Goal: Task Accomplishment & Management: Use online tool/utility

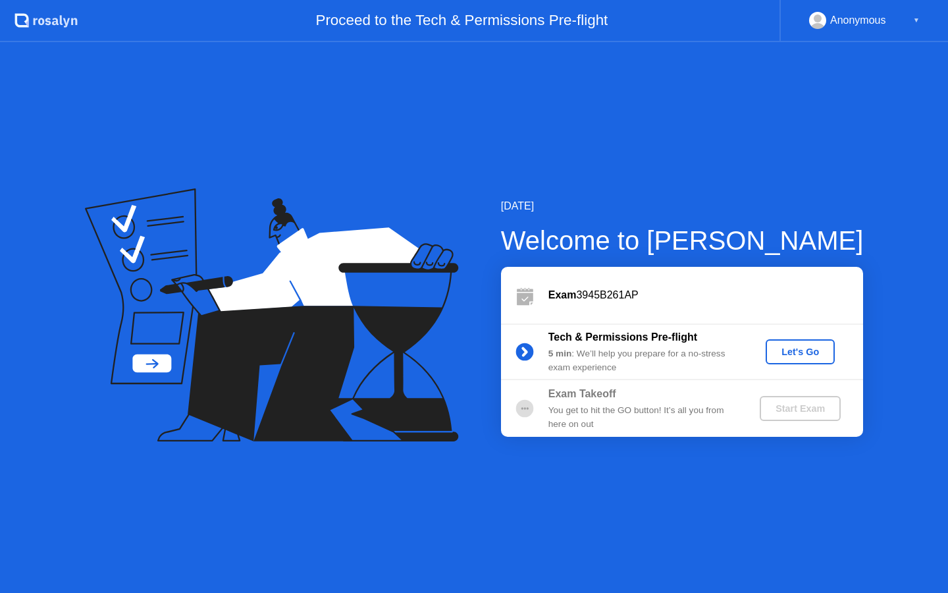
click at [786, 352] on div "Let's Go" at bounding box center [800, 351] width 59 height 11
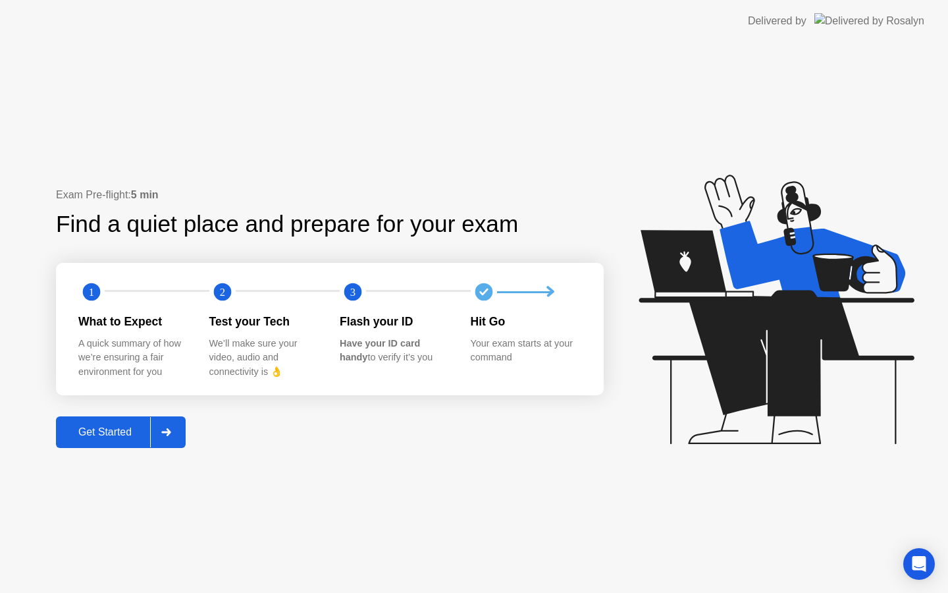
click at [110, 433] on div "Get Started" at bounding box center [105, 432] width 90 height 12
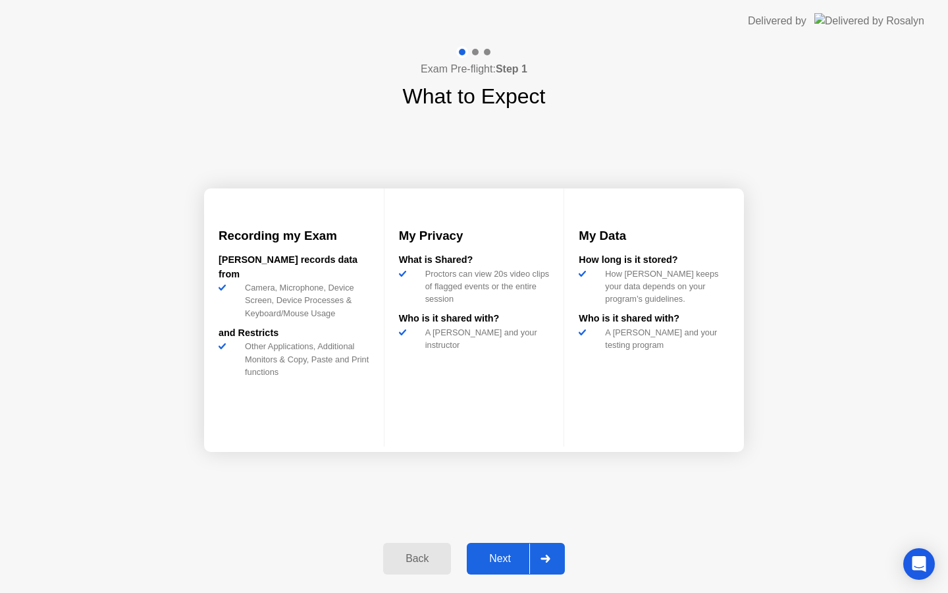
click at [506, 558] on div "Next" at bounding box center [500, 559] width 59 height 12
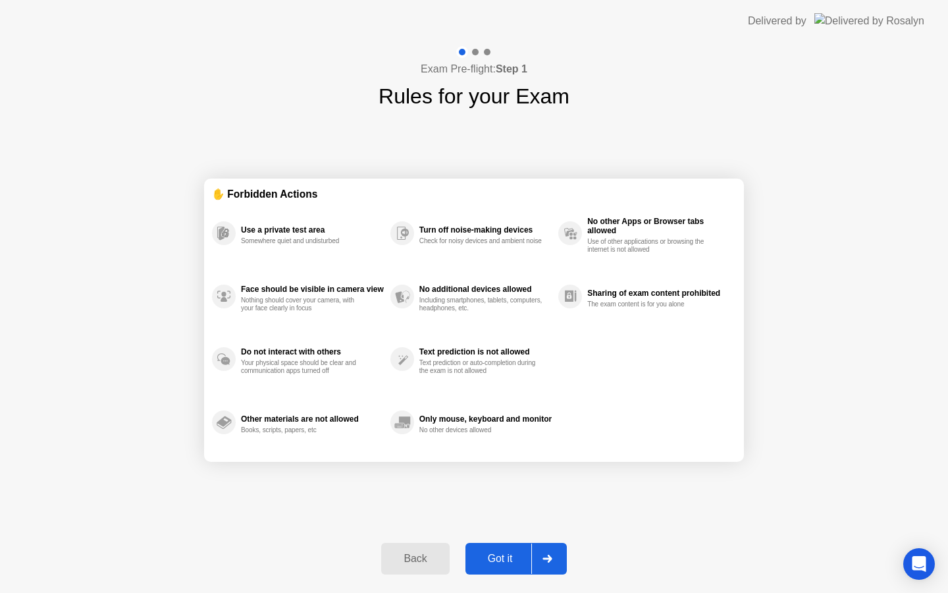
click at [502, 559] on div "Got it" at bounding box center [501, 559] width 62 height 12
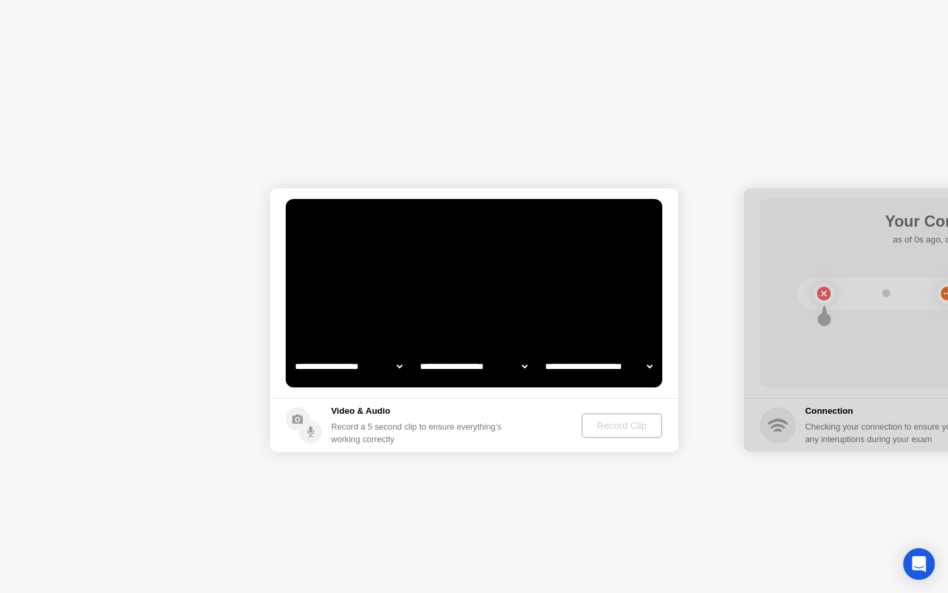
select select "**********"
select select "*******"
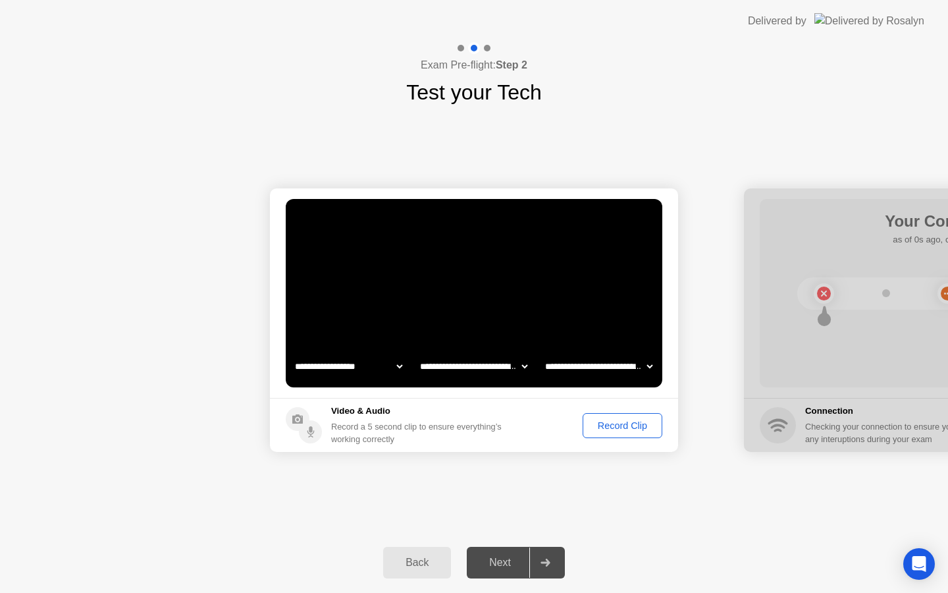
click at [513, 562] on div "Next" at bounding box center [500, 562] width 59 height 12
click at [653, 424] on div "Record Clip" at bounding box center [622, 425] width 70 height 11
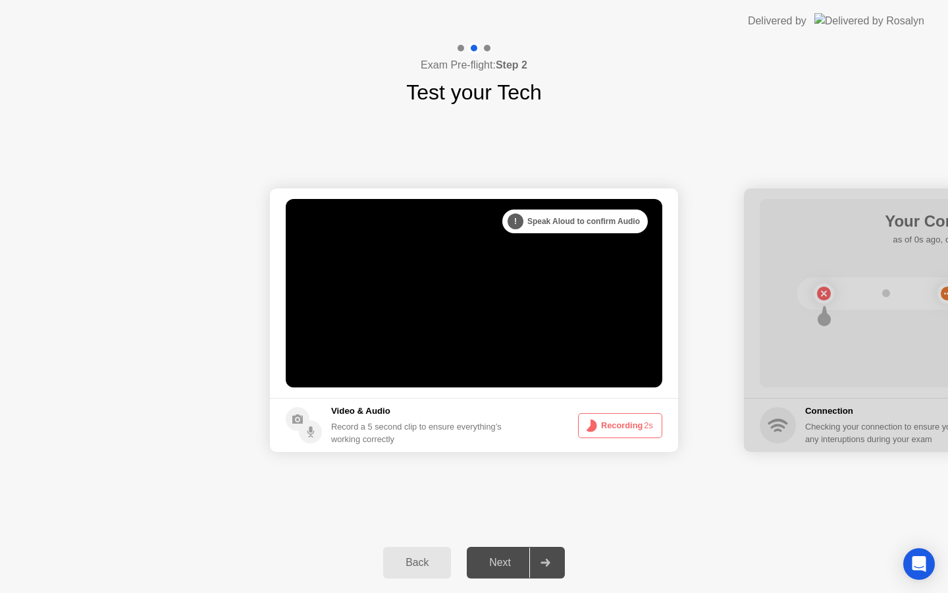
click at [618, 423] on button "Recording 2s" at bounding box center [620, 425] width 84 height 25
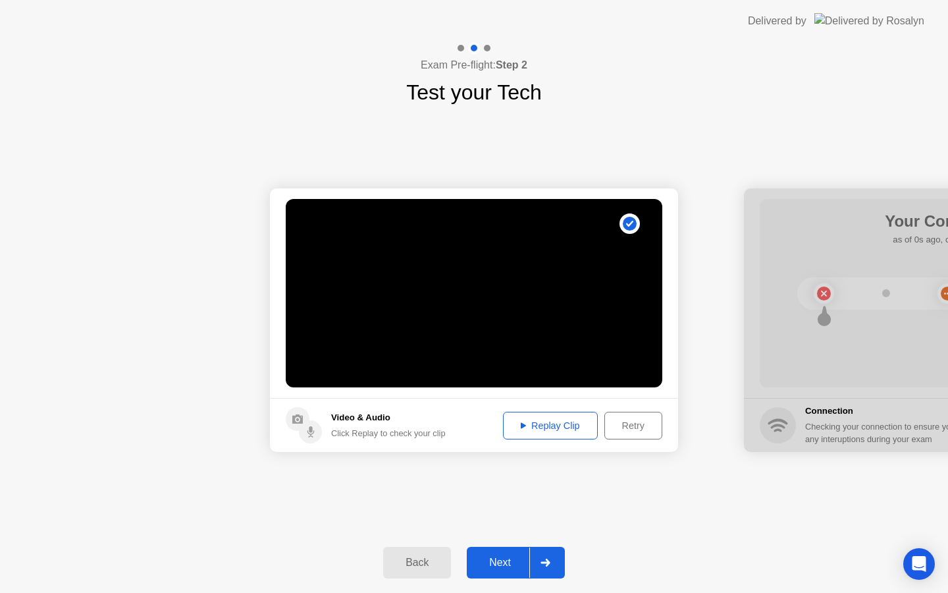
click at [565, 423] on div "Replay Clip" at bounding box center [551, 425] width 86 height 11
click at [513, 551] on button "Next" at bounding box center [516, 563] width 98 height 32
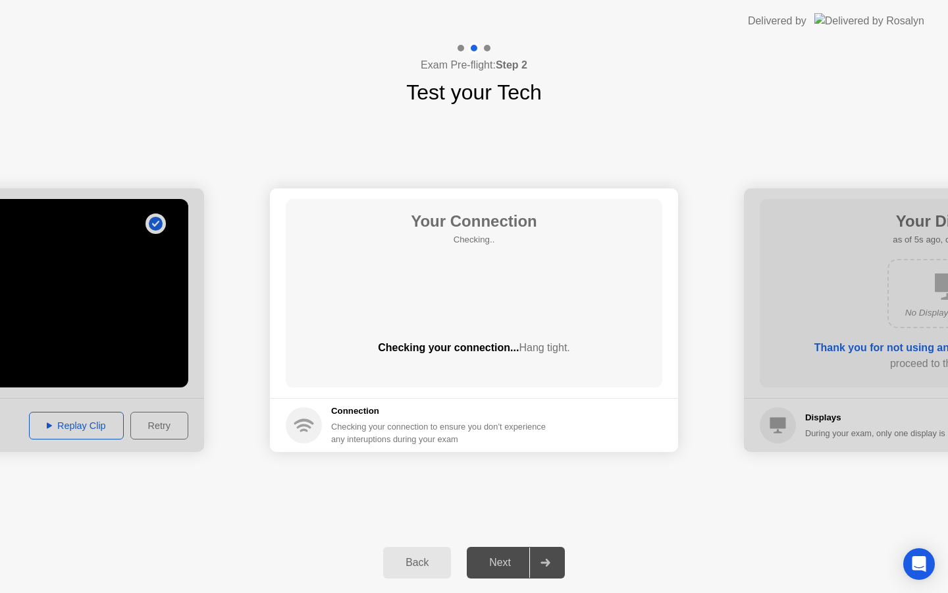
click at [713, 119] on div "**********" at bounding box center [474, 320] width 948 height 424
click at [313, 427] on circle at bounding box center [304, 425] width 36 height 36
click at [495, 568] on div "Next" at bounding box center [500, 562] width 59 height 12
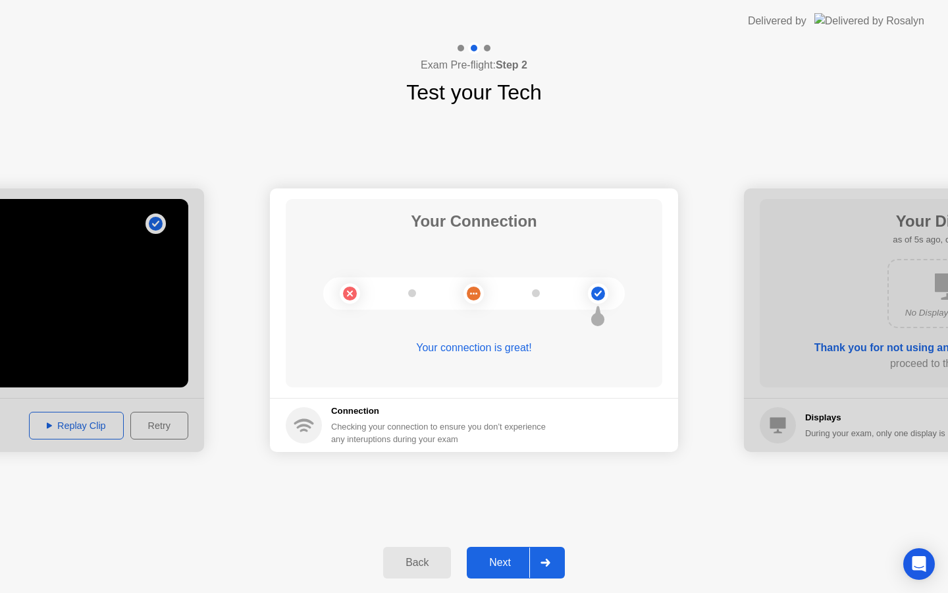
click at [504, 562] on div "Next" at bounding box center [500, 562] width 59 height 12
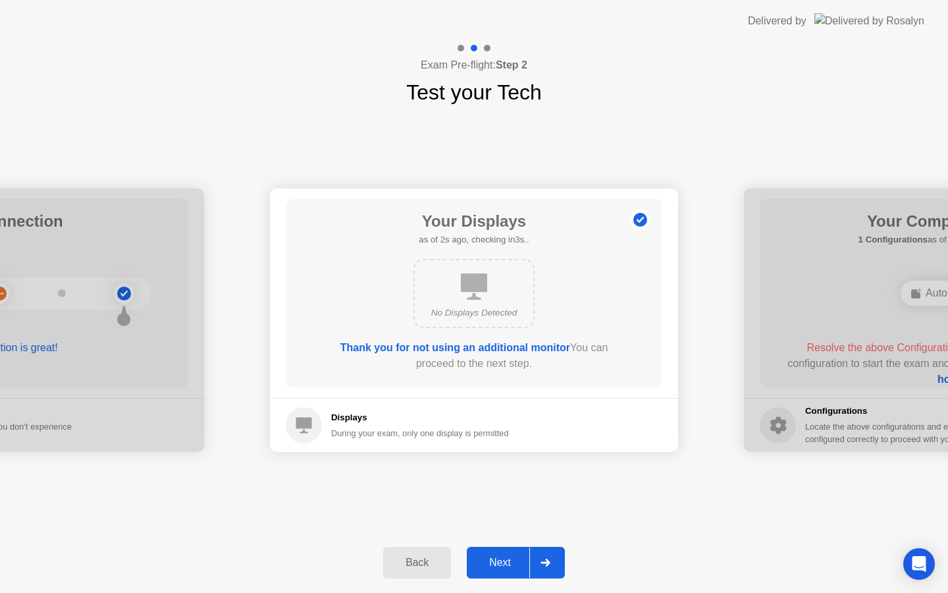
click at [485, 315] on div "No Displays Detected" at bounding box center [473, 312] width 97 height 13
click at [326, 424] on div "Displays During your exam, only one display is permitted" at bounding box center [397, 425] width 223 height 36
click at [502, 564] on div "Next" at bounding box center [500, 562] width 59 height 12
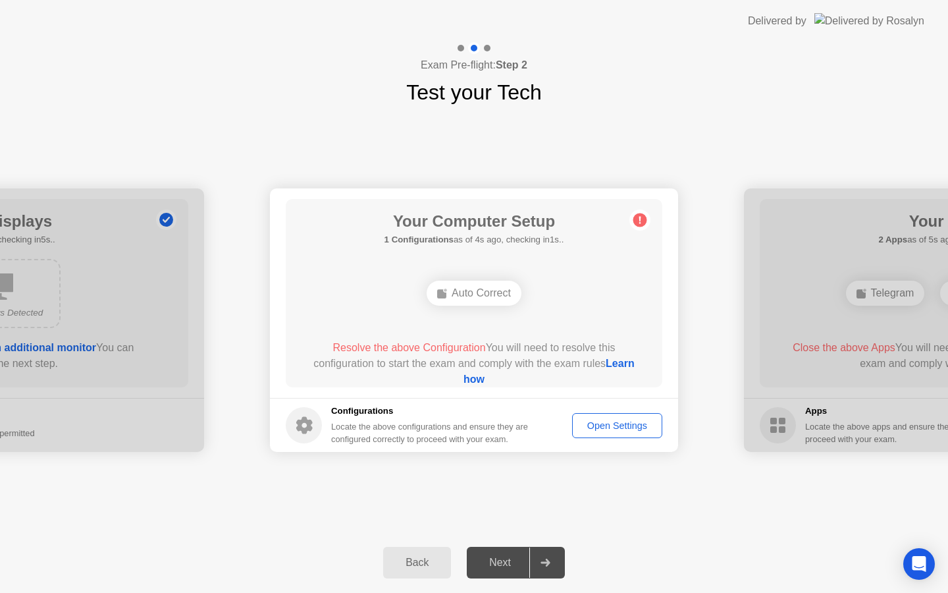
click at [504, 562] on div "Next" at bounding box center [500, 562] width 59 height 12
click at [615, 429] on div "Open Settings" at bounding box center [617, 425] width 81 height 11
click at [400, 351] on span "Resolve the above Configuration" at bounding box center [409, 347] width 153 height 11
click at [460, 299] on div "Auto Correct" at bounding box center [474, 293] width 95 height 25
drag, startPoint x: 493, startPoint y: 347, endPoint x: 571, endPoint y: 362, distance: 79.2
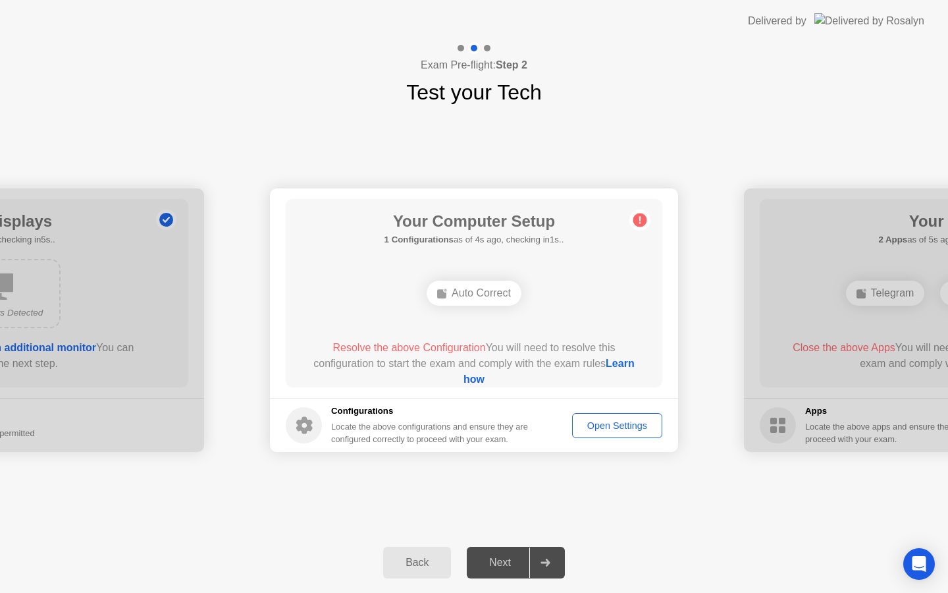
click at [571, 362] on div "Resolve the above Configuration You will need to resolve this configuration to …" at bounding box center [474, 363] width 339 height 47
click at [619, 428] on div "Open Settings" at bounding box center [617, 425] width 81 height 11
click at [495, 295] on div "Auto Correct" at bounding box center [474, 293] width 95 height 25
click at [476, 382] on link "Learn how" at bounding box center [549, 371] width 171 height 27
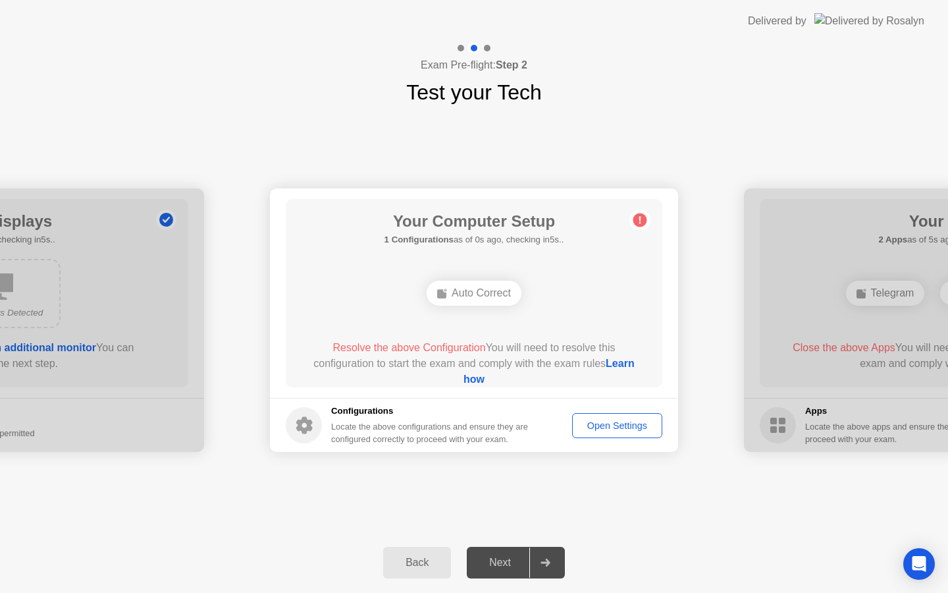
click at [611, 431] on div "Open Settings" at bounding box center [617, 425] width 81 height 11
click at [516, 556] on div "Next" at bounding box center [500, 562] width 59 height 12
click at [493, 305] on div "Auto Correct" at bounding box center [474, 293] width 95 height 25
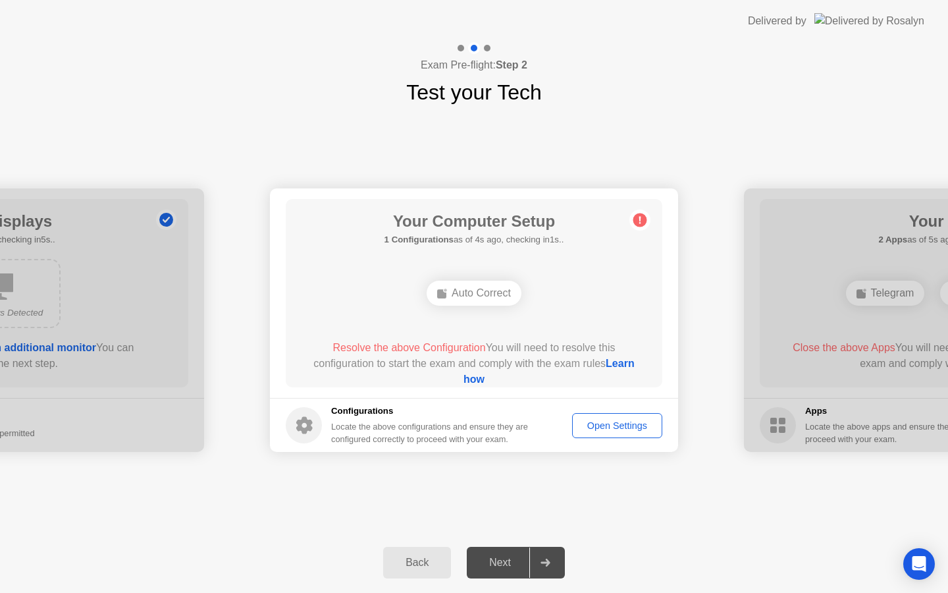
click at [438, 347] on span "Resolve the above Configuration" at bounding box center [409, 347] width 153 height 11
click at [488, 295] on div "Auto Correct" at bounding box center [474, 293] width 95 height 25
click at [601, 431] on div "Open Settings" at bounding box center [617, 425] width 81 height 11
click at [300, 425] on icon at bounding box center [304, 425] width 16 height 17
click at [553, 555] on div at bounding box center [545, 562] width 32 height 30
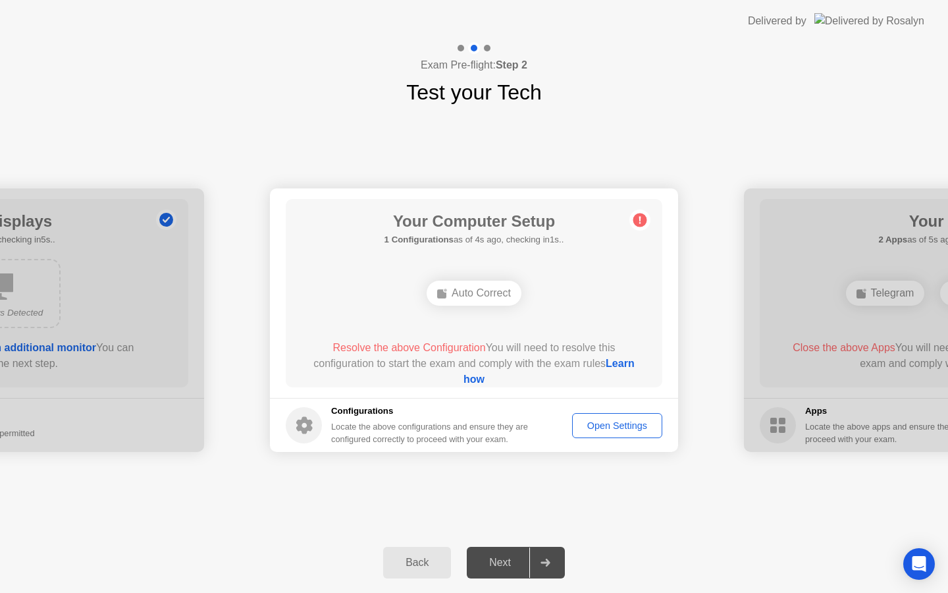
click at [639, 219] on icon at bounding box center [640, 220] width 2 height 7
click at [529, 560] on div "Next" at bounding box center [500, 562] width 59 height 12
click at [628, 413] on button "Open Settings" at bounding box center [617, 425] width 90 height 25
click at [627, 431] on div "Open Settings" at bounding box center [617, 425] width 81 height 11
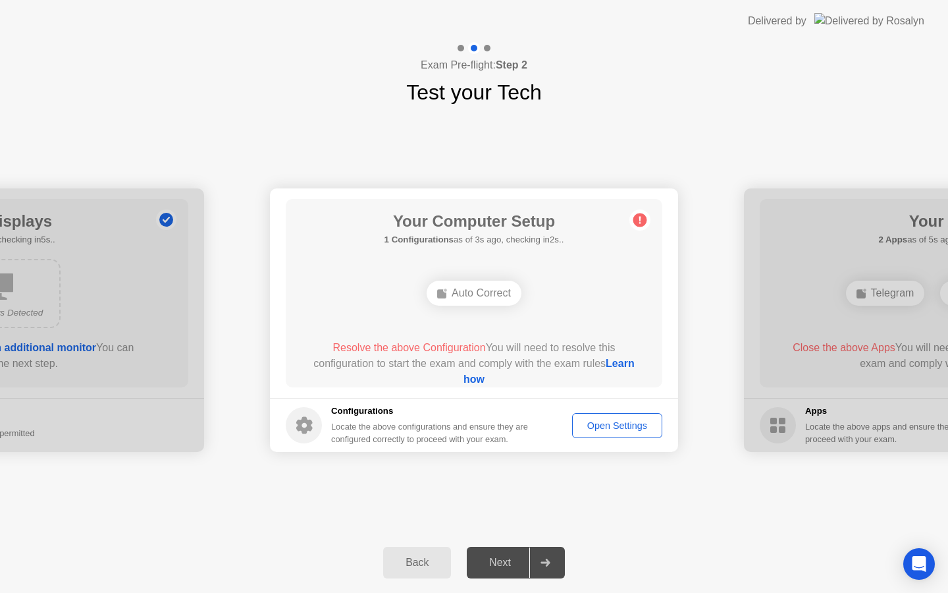
click at [512, 578] on div "Back Next" at bounding box center [474, 562] width 948 height 61
click at [508, 558] on div "Next" at bounding box center [500, 562] width 59 height 12
click at [483, 296] on div "Auto Correct" at bounding box center [474, 293] width 95 height 25
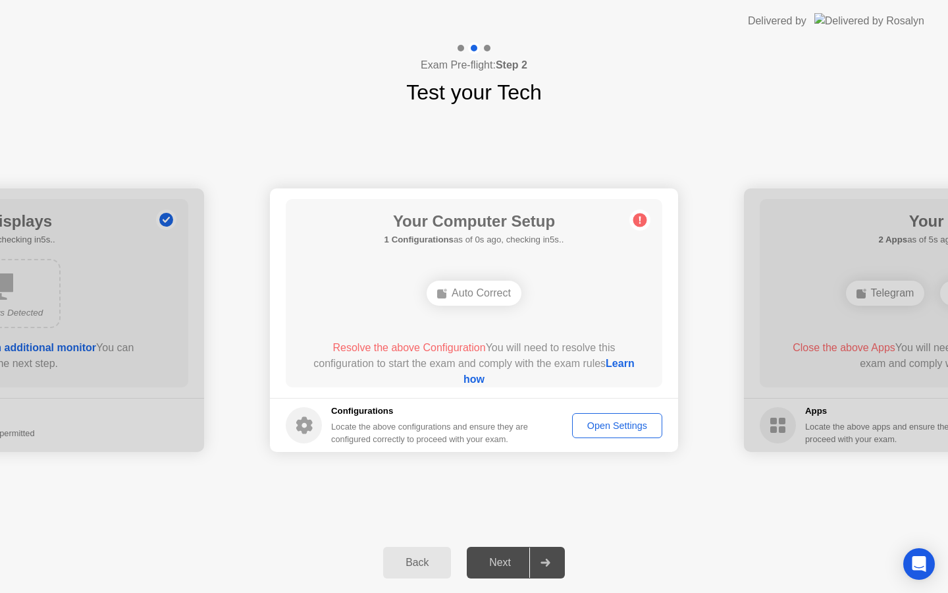
click at [480, 383] on link "Learn how" at bounding box center [549, 371] width 171 height 27
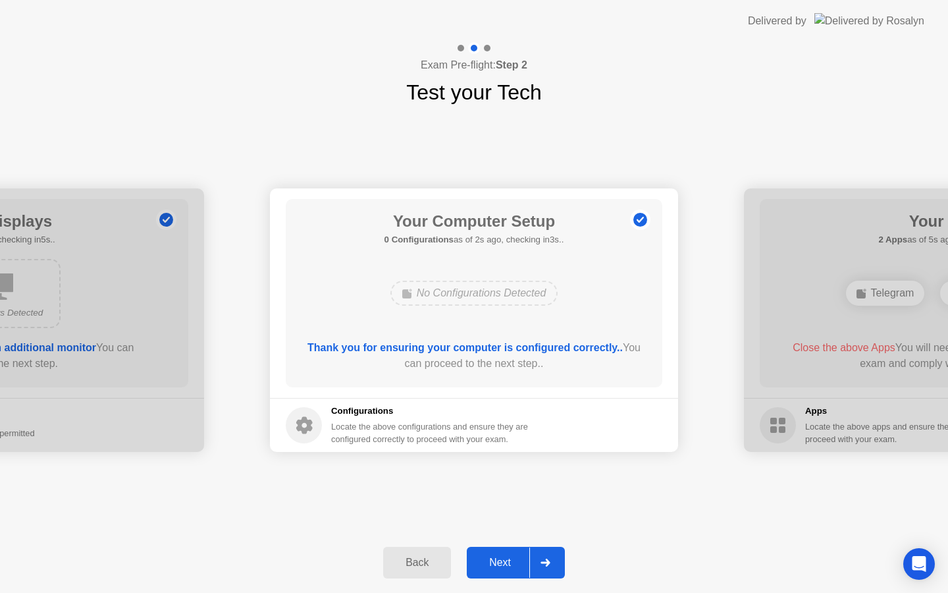
click at [501, 570] on button "Next" at bounding box center [516, 563] width 98 height 32
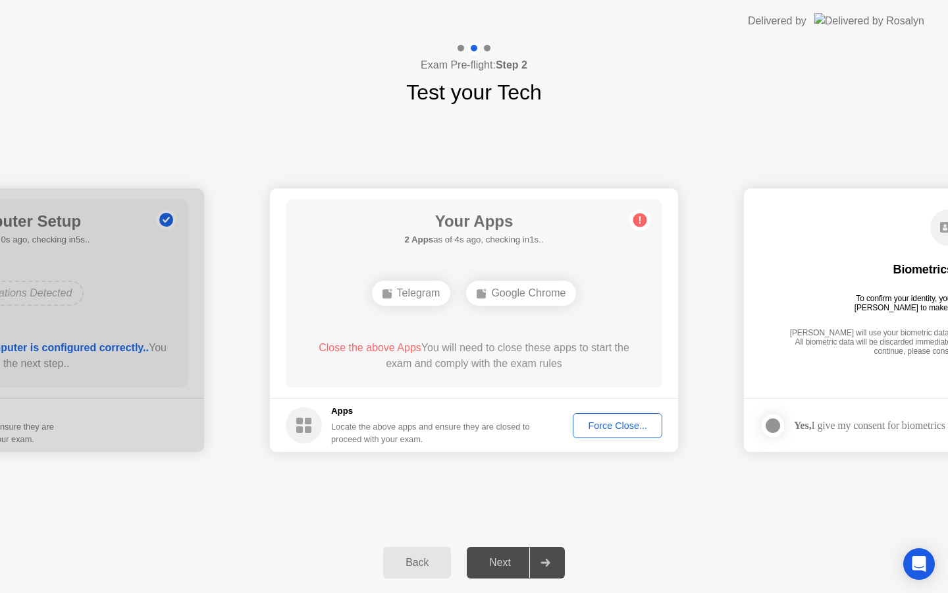
click at [601, 426] on div "Force Close..." at bounding box center [618, 425] width 80 height 11
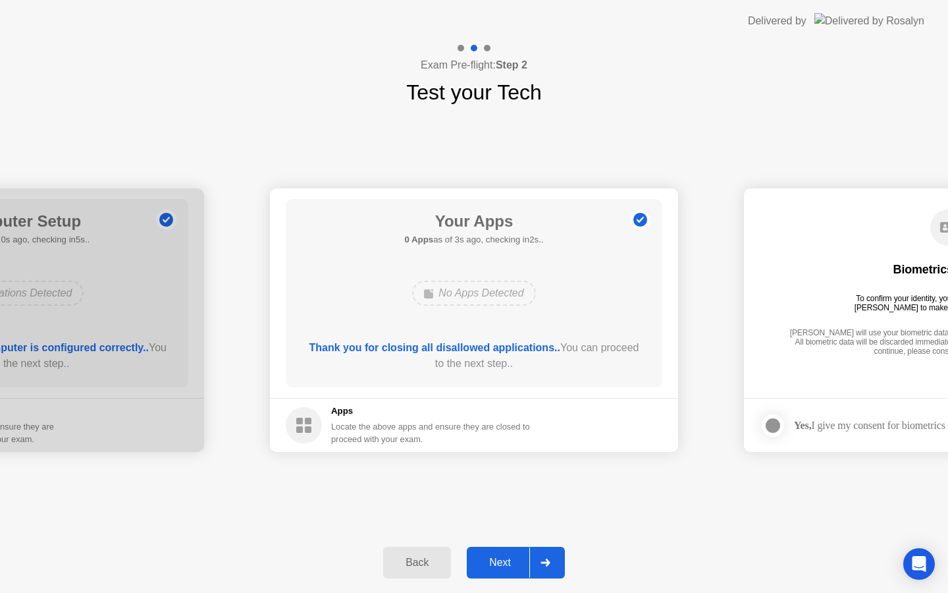
click at [489, 560] on div "Next" at bounding box center [500, 562] width 59 height 12
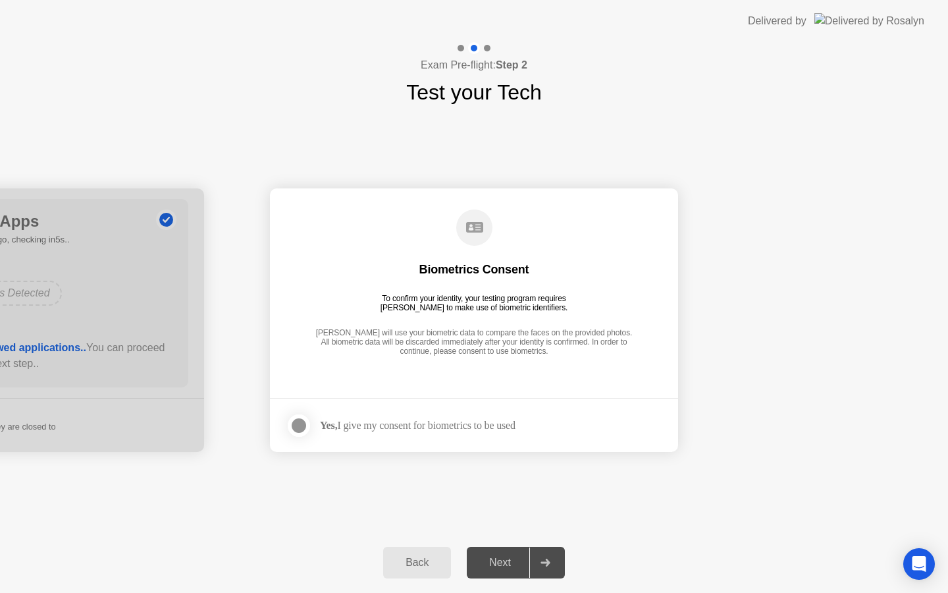
click at [299, 425] on div at bounding box center [299, 426] width 16 height 16
click at [514, 563] on div "Next" at bounding box center [500, 562] width 59 height 12
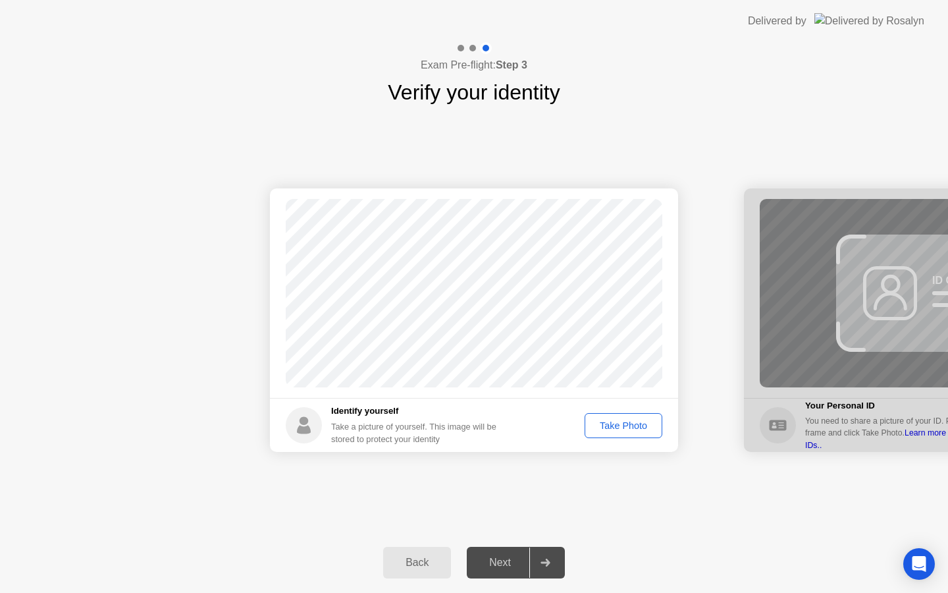
click at [616, 426] on div "Take Photo" at bounding box center [623, 425] width 68 height 11
click at [627, 416] on button "Retake" at bounding box center [632, 425] width 61 height 25
click at [627, 420] on div "Take Photo" at bounding box center [623, 425] width 68 height 11
click at [519, 573] on button "Next" at bounding box center [516, 563] width 98 height 32
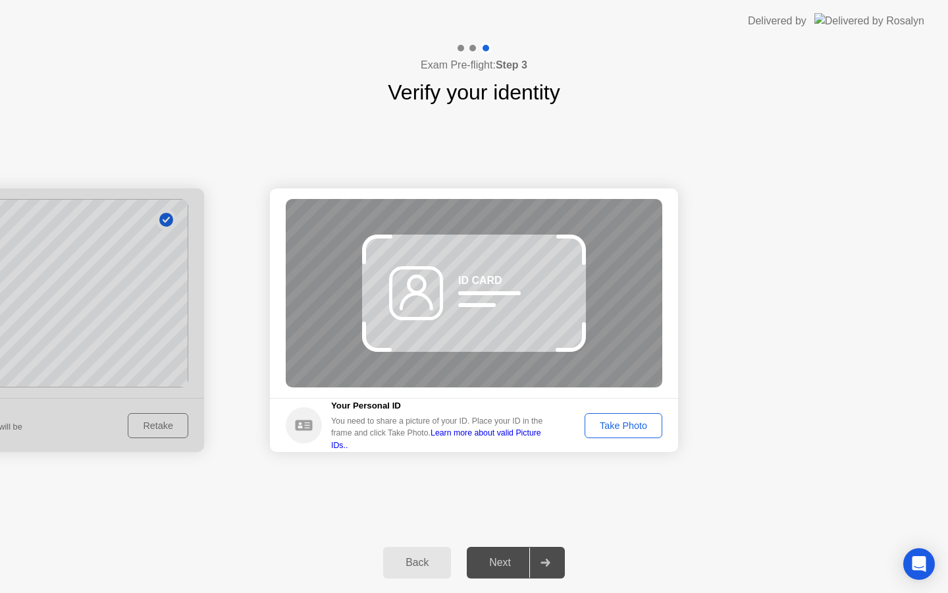
click at [510, 350] on div "ID CARD" at bounding box center [474, 293] width 377 height 188
click at [624, 420] on div "Take Photo" at bounding box center [623, 425] width 68 height 11
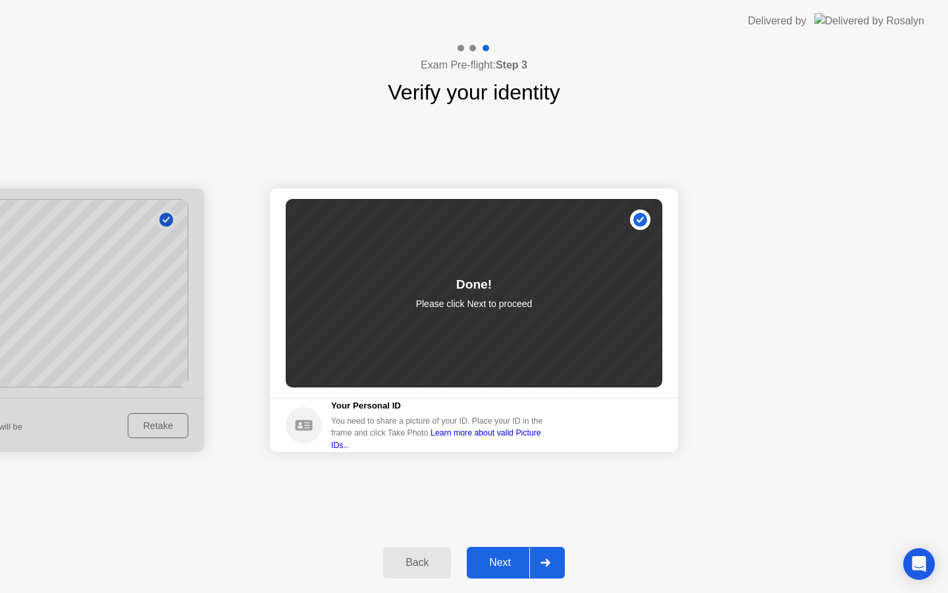
click at [516, 563] on div "Next" at bounding box center [500, 562] width 59 height 12
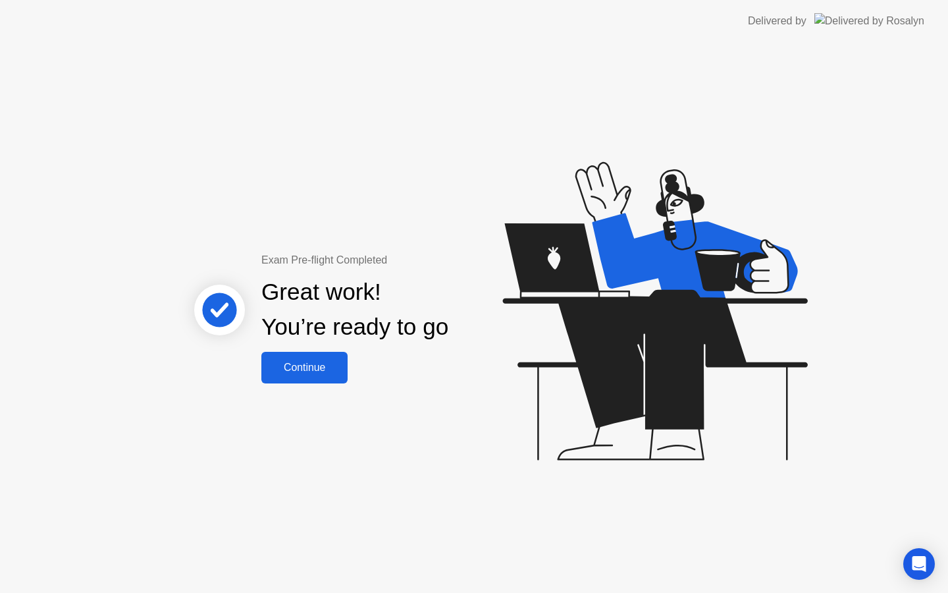
click at [315, 368] on div "Continue" at bounding box center [304, 368] width 78 height 12
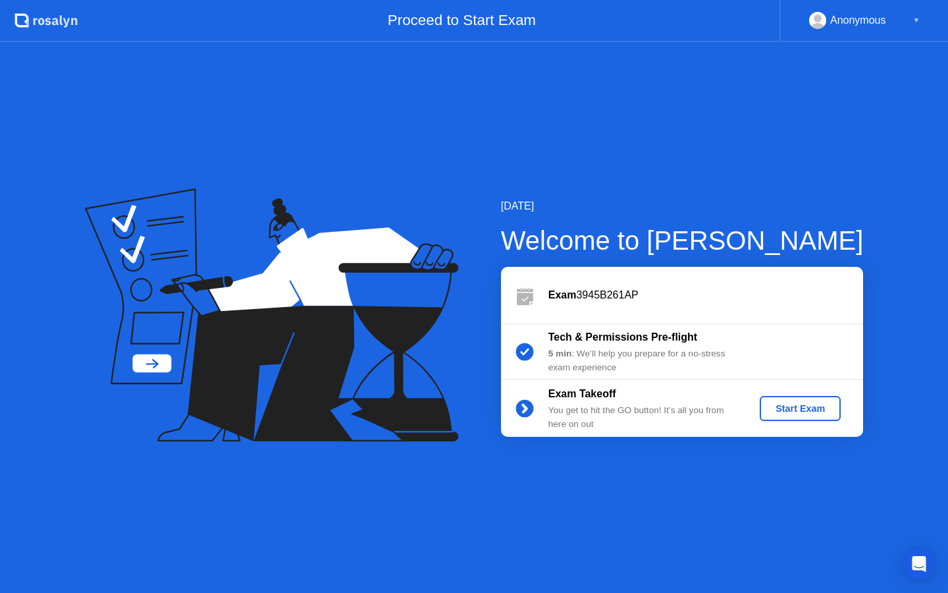
click at [814, 413] on div "Start Exam" at bounding box center [800, 408] width 70 height 11
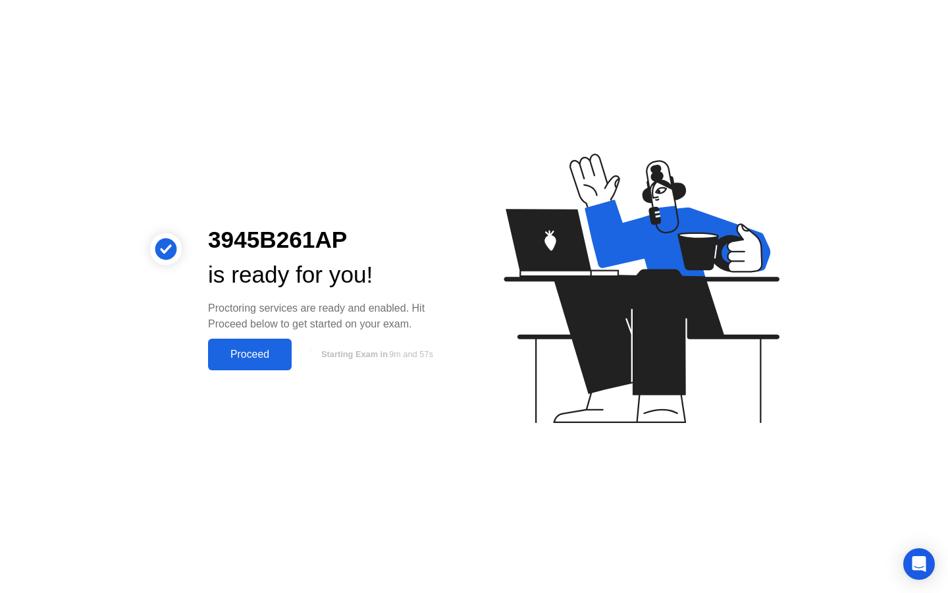
click at [248, 350] on div "Proceed" at bounding box center [250, 354] width 76 height 12
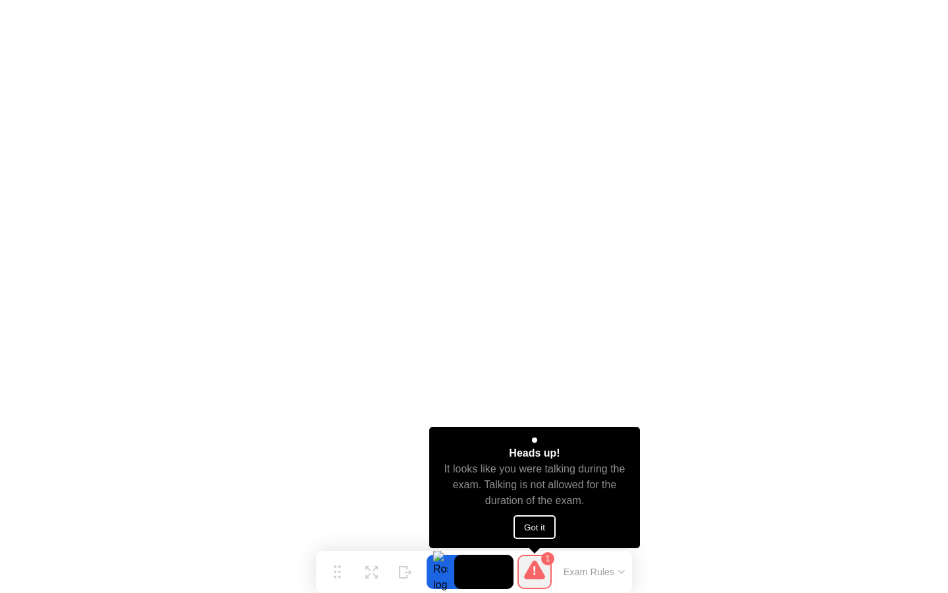
click at [537, 521] on button "Got it" at bounding box center [535, 527] width 42 height 24
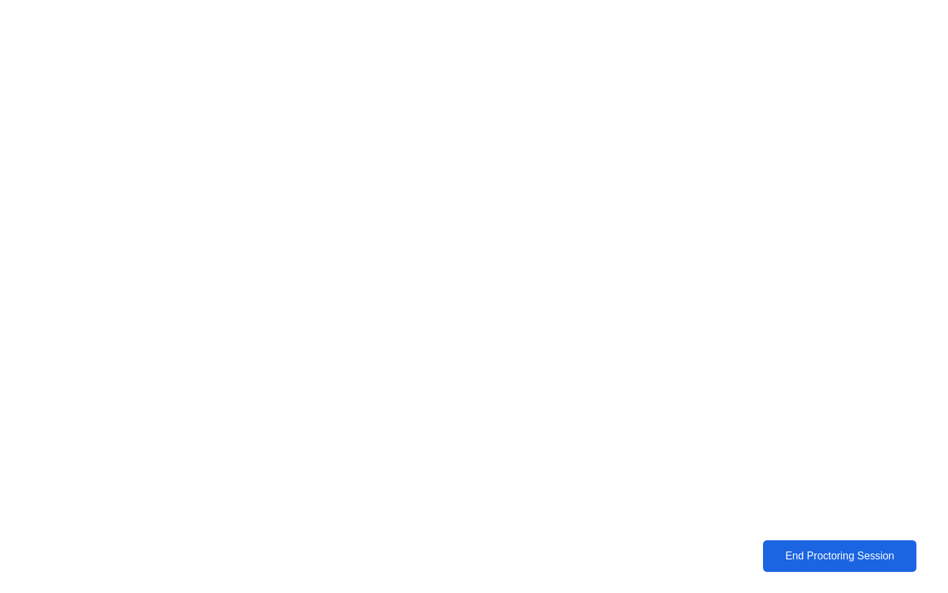
click at [813, 553] on div "End Proctoring Session" at bounding box center [840, 556] width 146 height 12
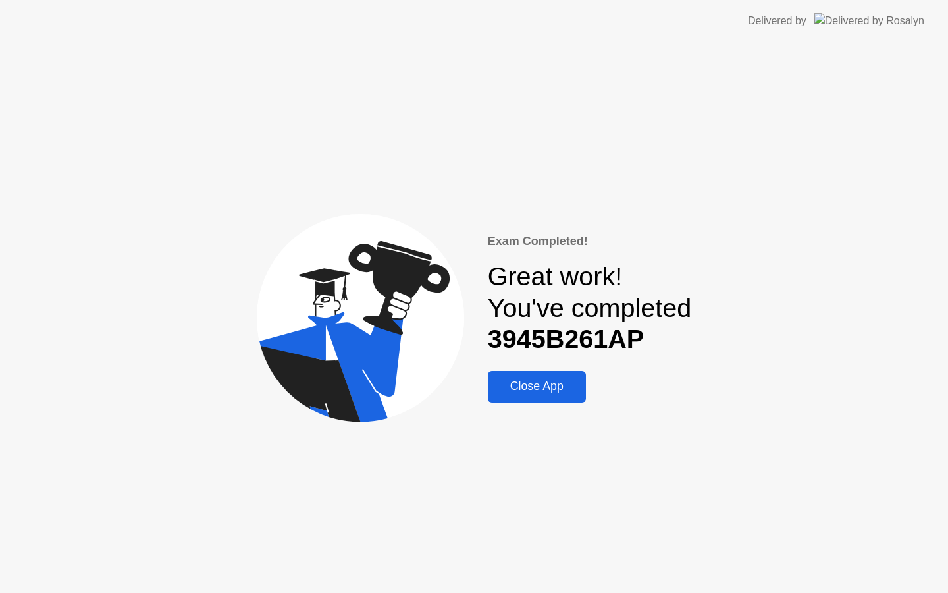
click at [533, 389] on div "Close App" at bounding box center [537, 386] width 90 height 14
